Goal: Task Accomplishment & Management: Manage account settings

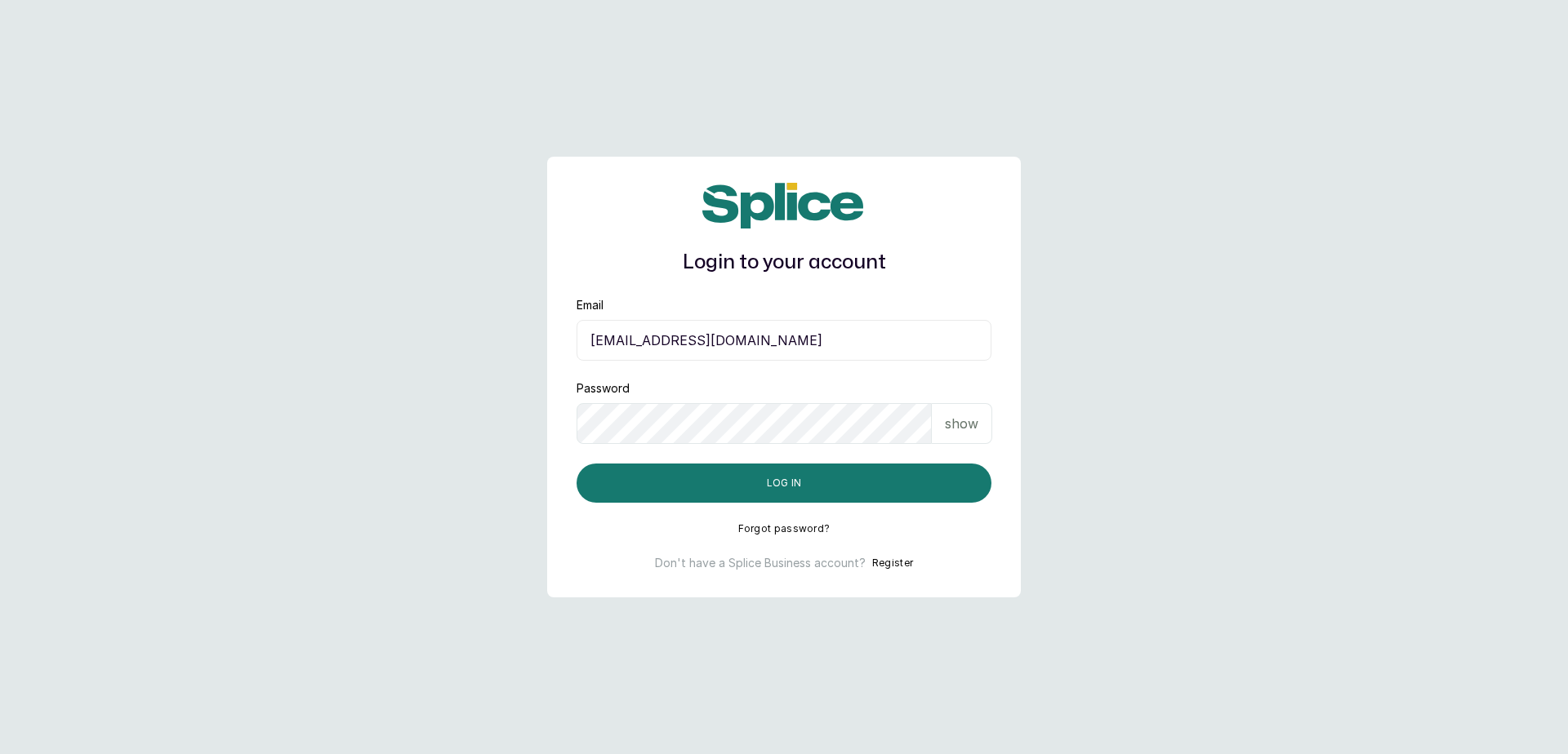
click at [907, 333] on input "sandraamanze012@gmail.com" at bounding box center [784, 340] width 415 height 41
type input "blessap002@gmail.com"
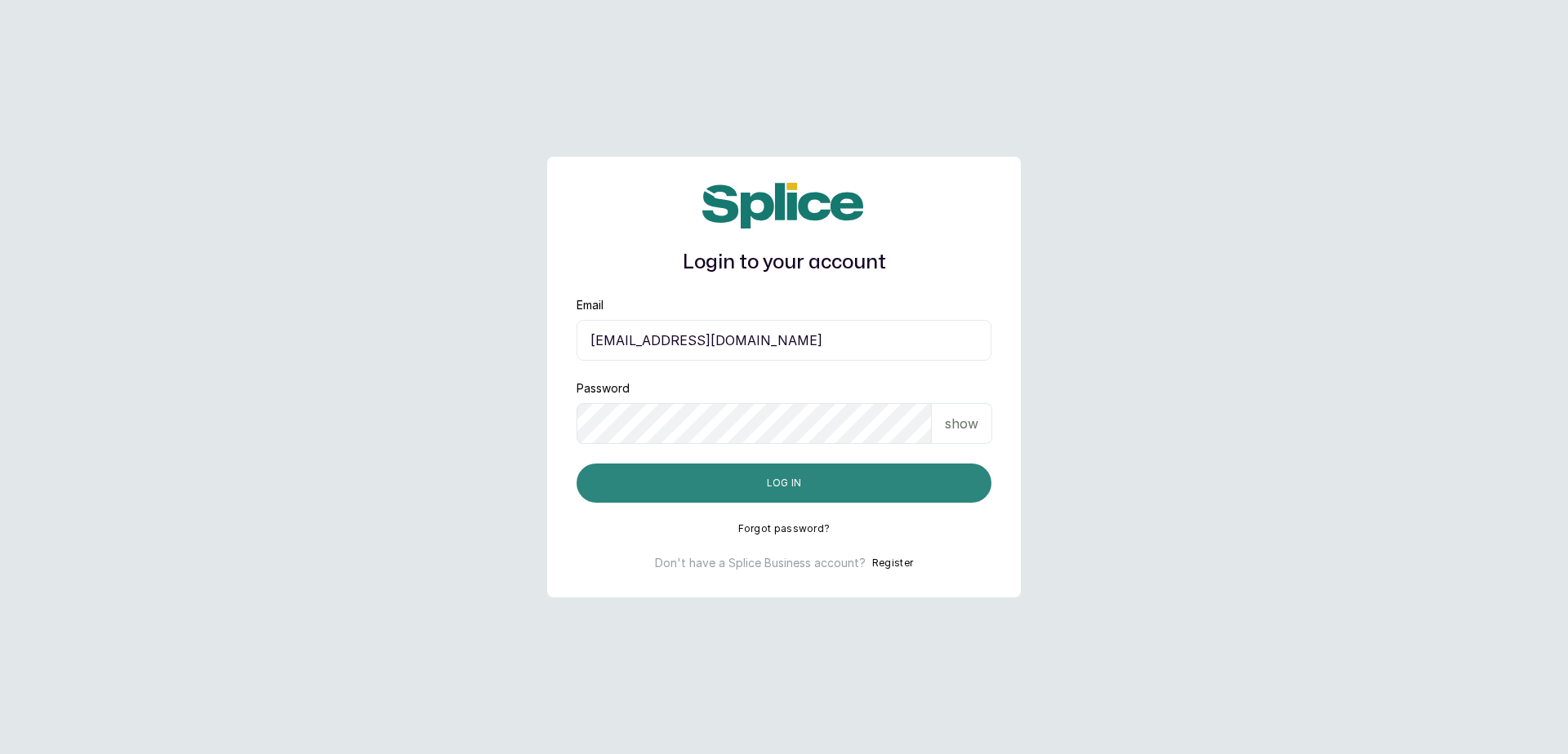
click at [765, 482] on button "Log in" at bounding box center [784, 483] width 415 height 39
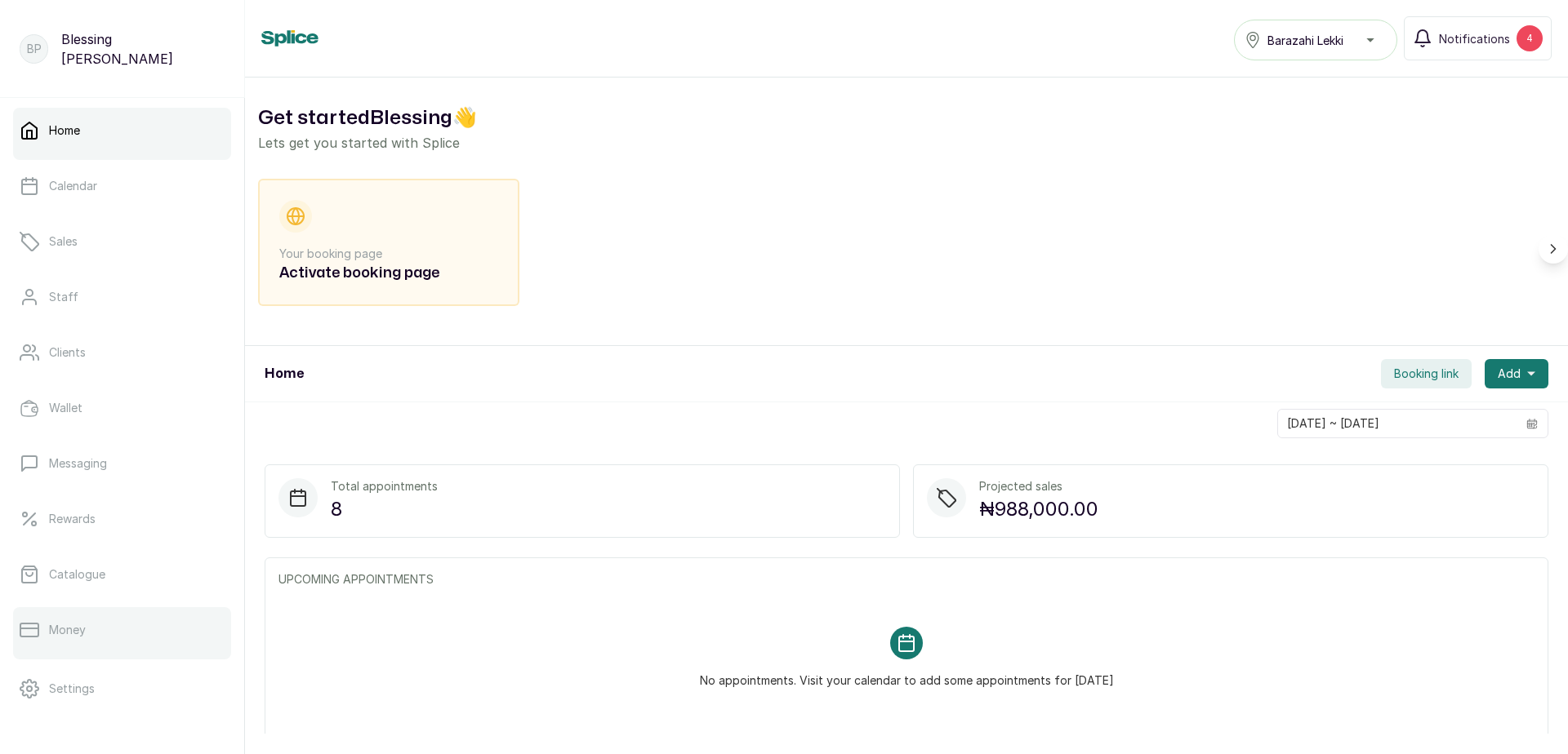
click at [80, 630] on p "Money" at bounding box center [68, 631] width 37 height 17
